Goal: Task Accomplishment & Management: Manage account settings

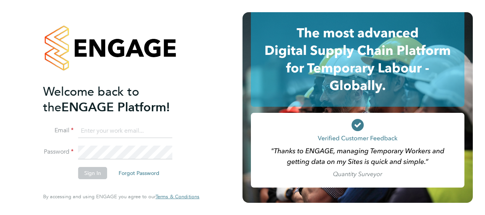
type input "ellie.davis@vistry.co.uk"
click at [95, 176] on button "Sign In" at bounding box center [92, 173] width 29 height 12
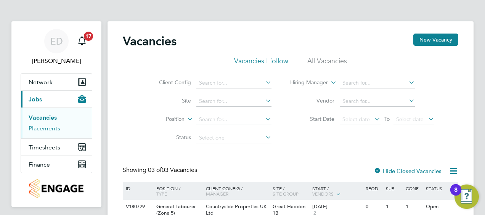
click at [58, 130] on link "Placements" at bounding box center [45, 128] width 32 height 7
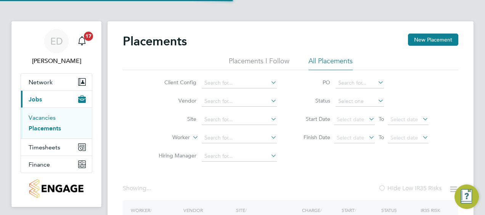
click at [49, 115] on link "Vacancies" at bounding box center [42, 117] width 27 height 7
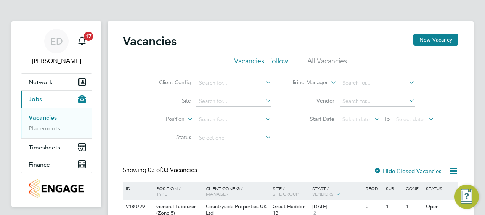
scroll to position [110, 0]
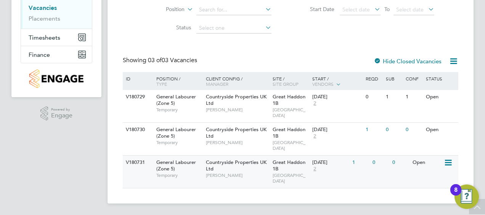
click at [448, 161] on icon at bounding box center [448, 162] width 8 height 9
click at [418, 190] on li "Edit" at bounding box center [429, 191] width 44 height 11
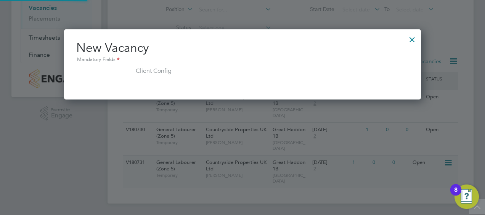
scroll to position [71, 357]
click at [413, 43] on div at bounding box center [412, 38] width 14 height 14
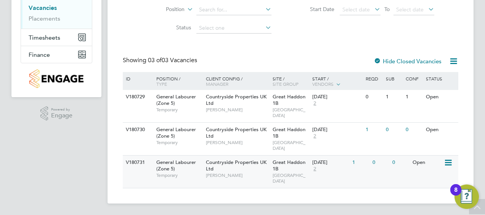
click at [178, 169] on div "General Labourer (Zone 5) Temporary" at bounding box center [177, 168] width 53 height 26
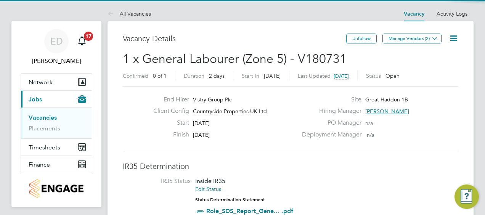
click at [452, 39] on icon at bounding box center [454, 39] width 10 height 10
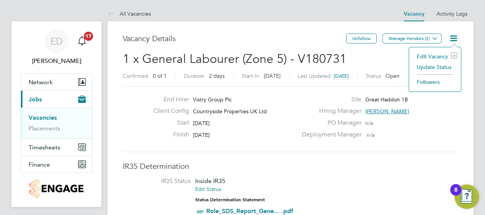
click at [441, 50] on div "Edit Vacancy e Update Status Followers" at bounding box center [435, 69] width 53 height 45
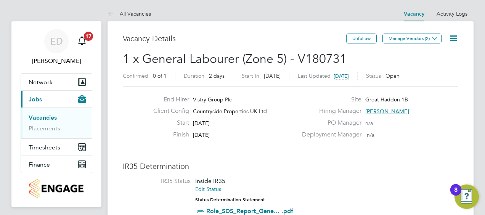
click at [453, 39] on icon at bounding box center [454, 39] width 10 height 10
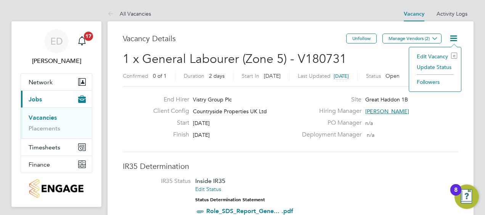
click at [439, 55] on li "Edit Vacancy e" at bounding box center [435, 56] width 44 height 11
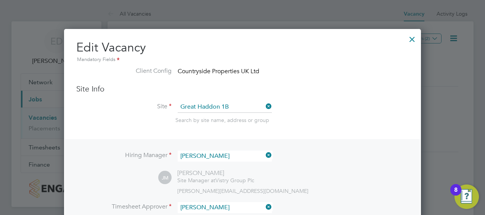
click at [411, 38] on div at bounding box center [412, 37] width 14 height 14
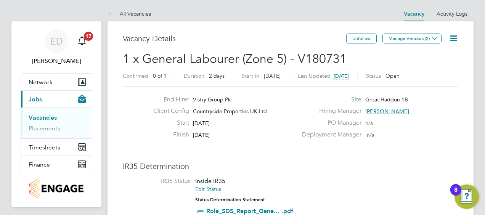
click at [451, 40] on icon at bounding box center [454, 39] width 10 height 10
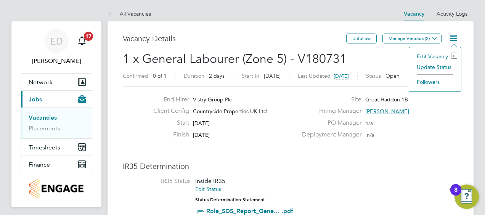
click at [437, 56] on li "Edit Vacancy e" at bounding box center [435, 56] width 44 height 11
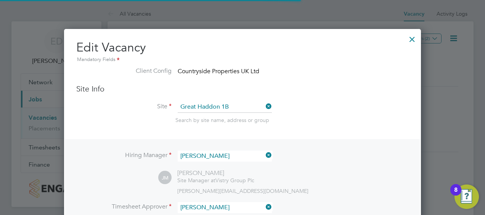
scroll to position [17, 332]
click at [412, 37] on div at bounding box center [412, 37] width 14 height 14
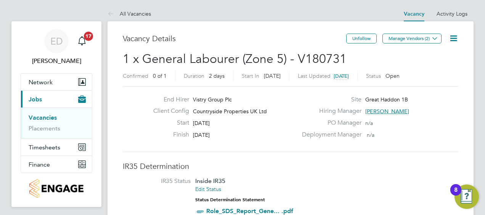
click at [47, 117] on link "Vacancies" at bounding box center [43, 117] width 28 height 7
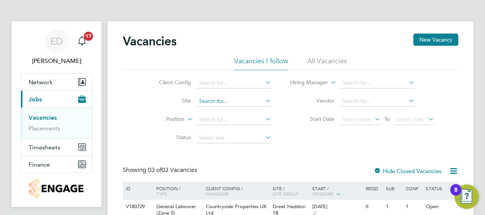
click at [243, 100] on input at bounding box center [233, 101] width 75 height 11
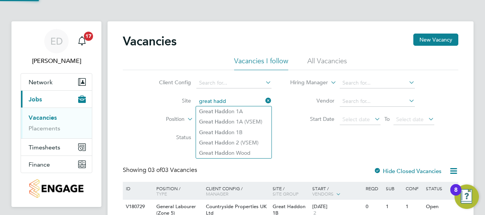
type input "great hadd"
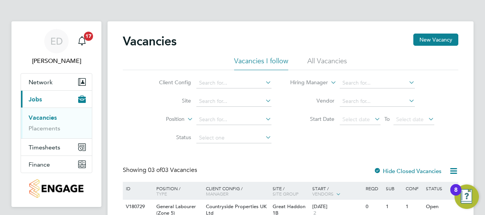
click at [467, 139] on div "Vacancies New Vacancy Vacancies I follow All Vacancies Client Config Site Posit…" at bounding box center [290, 167] width 366 height 292
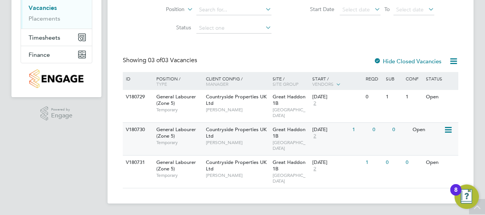
click at [446, 130] on icon at bounding box center [448, 129] width 8 height 9
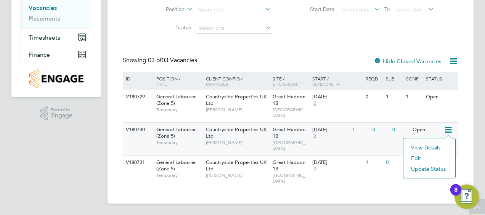
click at [437, 170] on li "Update Status" at bounding box center [429, 168] width 44 height 11
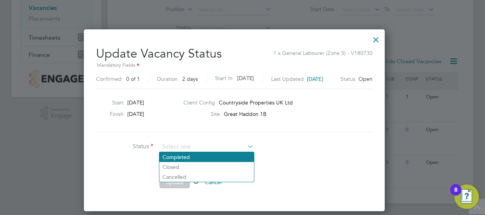
click at [185, 156] on li "Completed" at bounding box center [206, 157] width 95 height 10
type input "Completed"
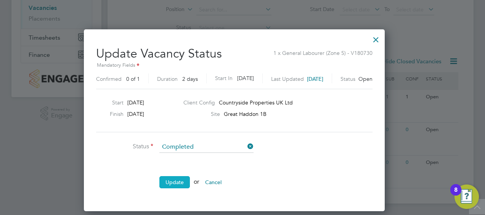
click at [179, 185] on button "Update" at bounding box center [174, 182] width 30 height 12
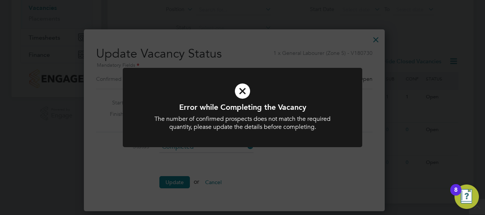
click at [227, 182] on div "Error while Completing the Vacancy The number of confirmed prospects does not m…" at bounding box center [242, 107] width 485 height 215
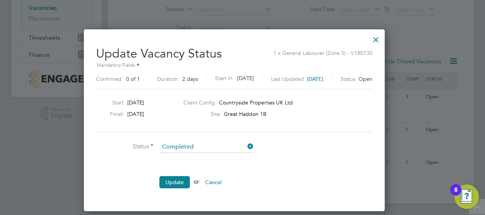
click at [246, 143] on icon at bounding box center [246, 146] width 0 height 11
click at [238, 146] on input at bounding box center [206, 146] width 94 height 11
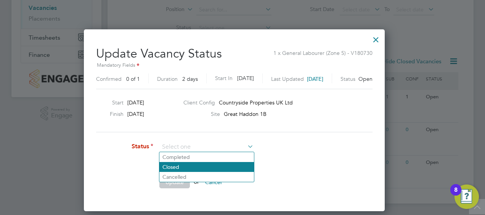
click at [227, 167] on li "Closed" at bounding box center [206, 167] width 95 height 10
type input "Closed"
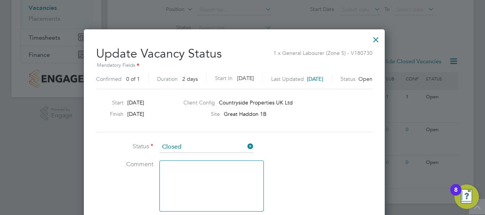
click at [249, 180] on textarea at bounding box center [211, 185] width 104 height 51
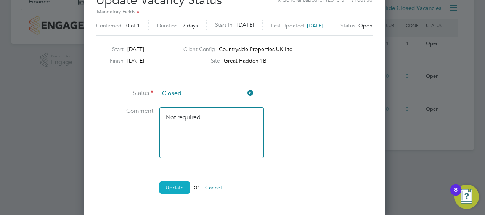
type textarea "Not required"
click at [186, 183] on button "Update" at bounding box center [174, 187] width 30 height 12
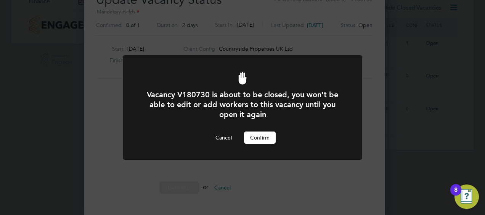
click at [257, 135] on button "Confirm" at bounding box center [260, 137] width 32 height 12
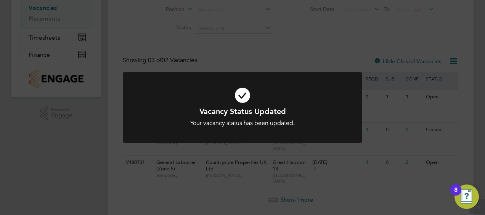
click at [464, 164] on div "Vacancy Status Updated Your vacancy status has been updated. Cancel Okay" at bounding box center [242, 107] width 485 height 215
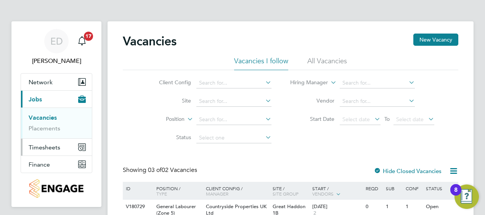
click at [50, 144] on span "Timesheets" at bounding box center [45, 147] width 32 height 7
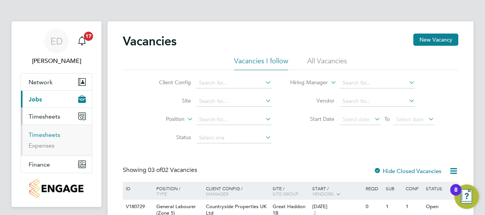
click at [48, 135] on link "Timesheets" at bounding box center [45, 134] width 32 height 7
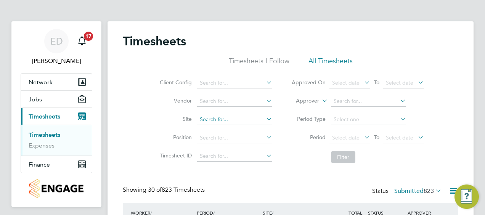
click at [223, 119] on input at bounding box center [234, 119] width 75 height 11
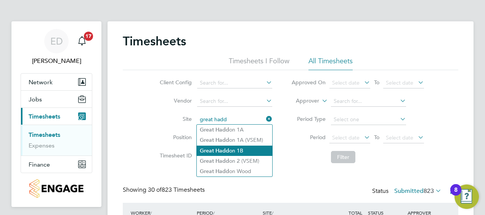
click at [236, 149] on li "Great Hadd on 1B" at bounding box center [234, 151] width 75 height 10
type input "Great Haddon 1B"
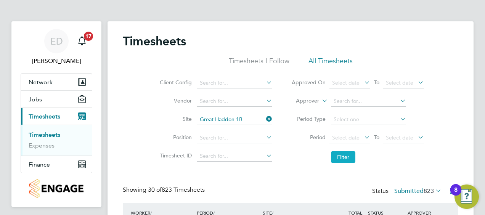
click at [348, 159] on button "Filter" at bounding box center [343, 157] width 24 height 12
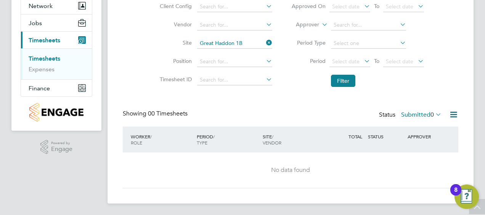
click at [422, 113] on label "Submitted 0" at bounding box center [421, 115] width 40 height 8
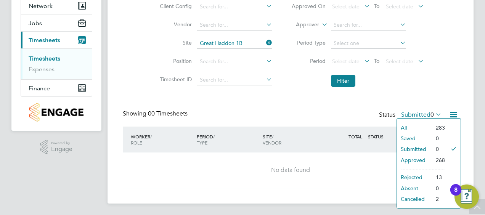
click at [427, 161] on li "Approved" at bounding box center [414, 160] width 35 height 11
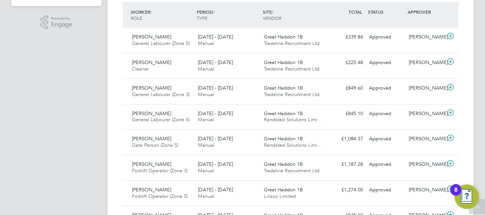
click at [347, 145] on div "[PERSON_NAME] Gate Person (Zone 5) [DATE] - [DATE] [DATE] - [DATE] Manual Great…" at bounding box center [290, 142] width 335 height 26
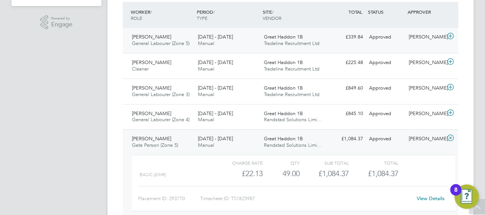
click at [446, 34] on icon at bounding box center [450, 36] width 10 height 6
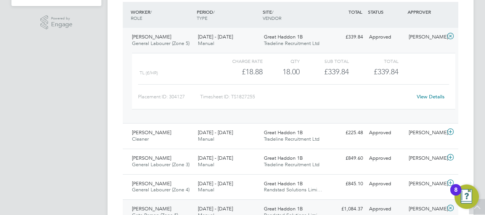
click at [446, 33] on icon at bounding box center [450, 36] width 10 height 6
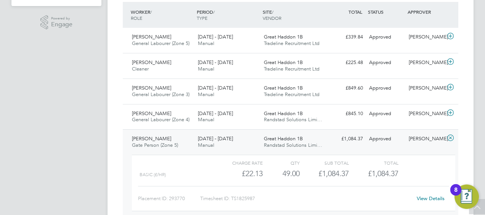
click at [467, 194] on img "Open Resource Center, 8 new notifications" at bounding box center [466, 196] width 24 height 24
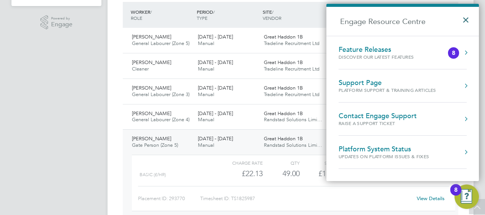
click at [468, 21] on button "×" at bounding box center [467, 17] width 11 height 17
